Goal: Register for event/course

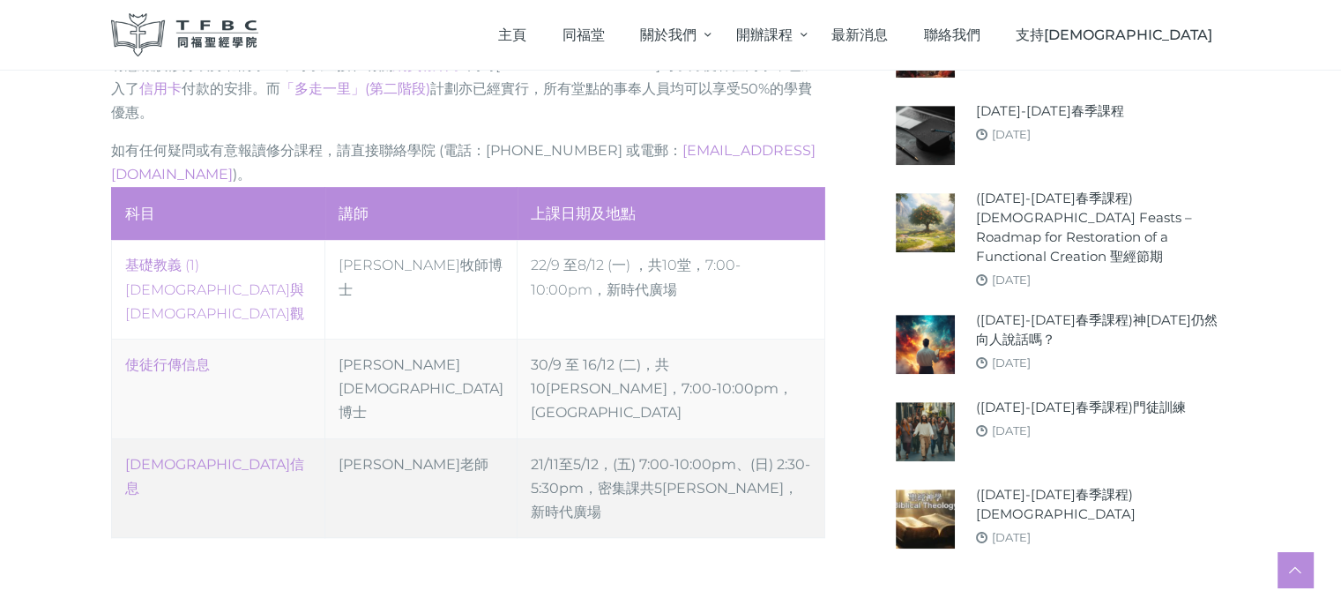
scroll to position [970, 0]
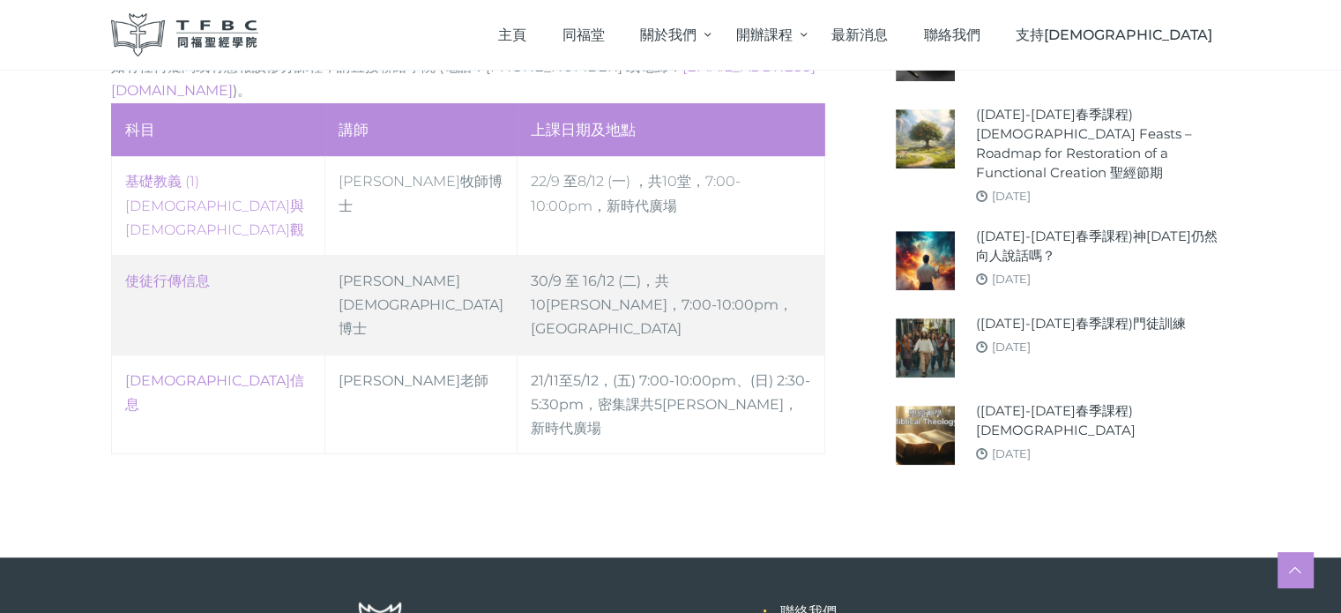
click at [197, 256] on td "使徒行傳信息" at bounding box center [218, 306] width 214 height 100
click at [529, 256] on td "30/9 至 16/12 (二)，共10[PERSON_NAME]，7:00-10:00pm，[GEOGRAPHIC_DATA]" at bounding box center [670, 306] width 307 height 100
click at [160, 272] on link "使徒行傳信息" at bounding box center [167, 280] width 85 height 17
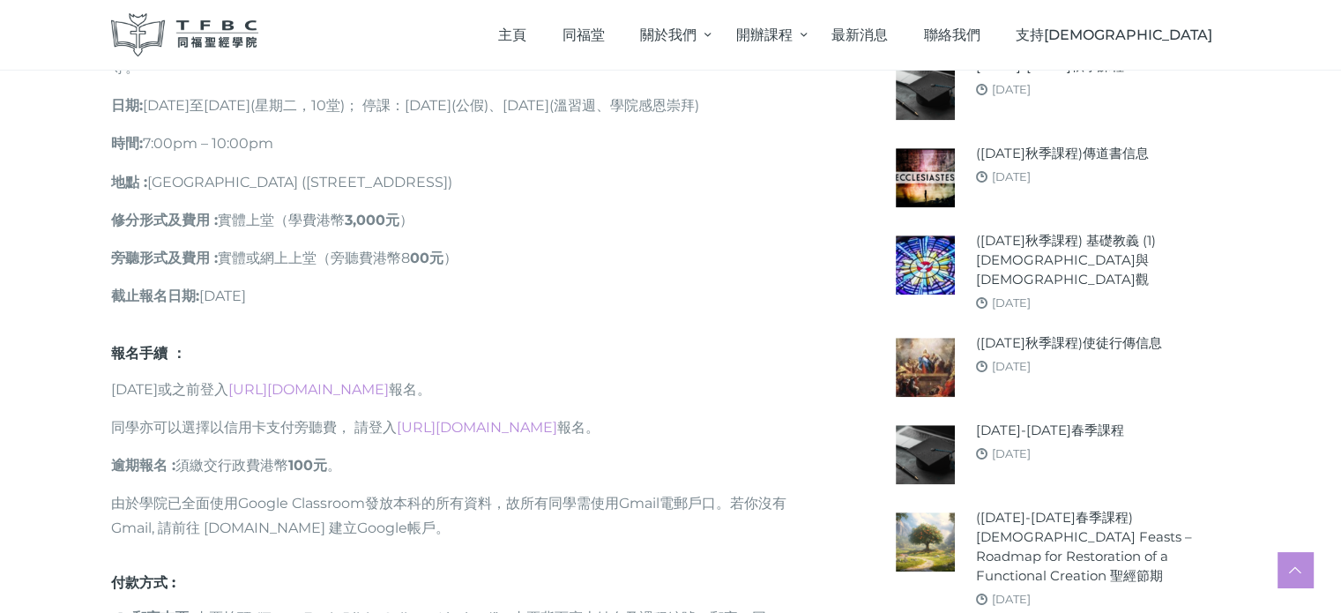
scroll to position [1322, 0]
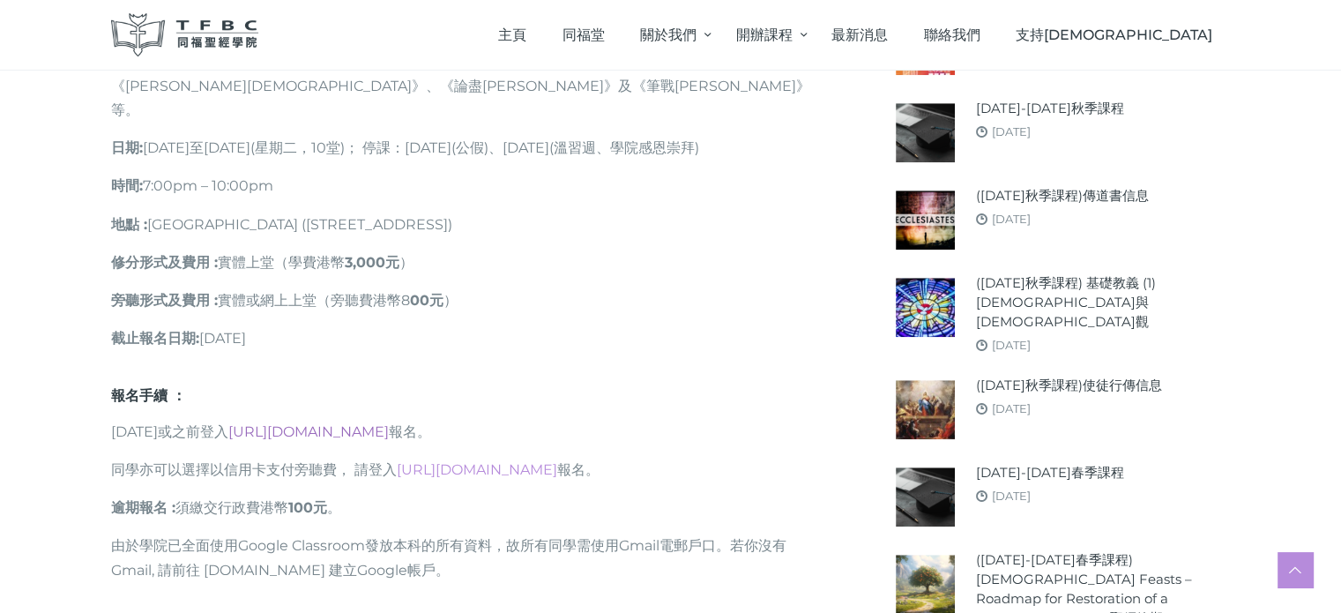
click at [389, 423] on link "[URL][DOMAIN_NAME]" at bounding box center [308, 431] width 160 height 17
